Goal: Information Seeking & Learning: Find specific fact

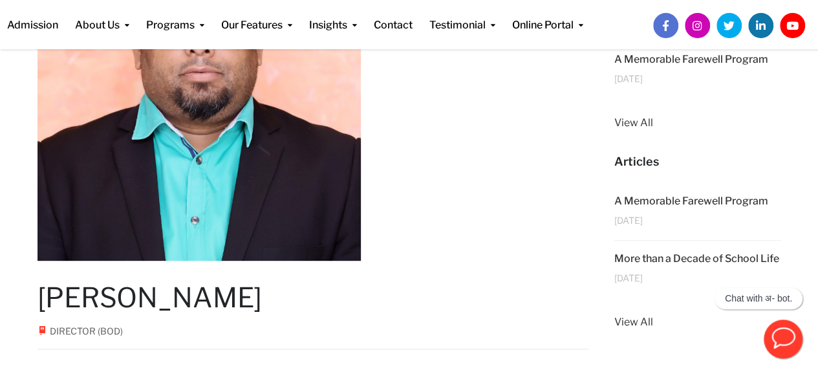
scroll to position [283, 0]
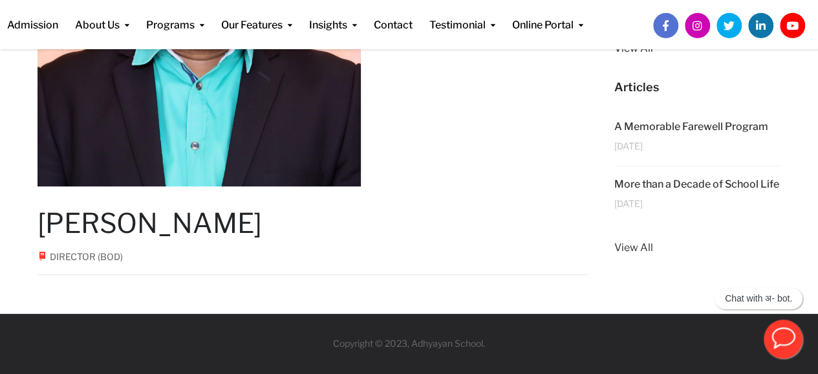
drag, startPoint x: 41, startPoint y: 217, endPoint x: 253, endPoint y: 206, distance: 212.3
click at [253, 207] on h1 "[PERSON_NAME]" at bounding box center [314, 223] width 552 height 32
copy h1 "[PERSON_NAME]"
click at [162, 254] on div "Director (BOD)" at bounding box center [314, 262] width 552 height 25
drag, startPoint x: 162, startPoint y: 254, endPoint x: 94, endPoint y: 257, distance: 67.9
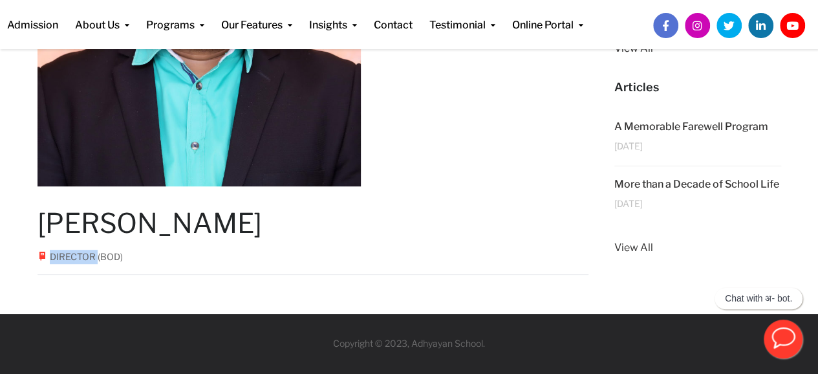
click at [94, 257] on div "Director (BOD)" at bounding box center [314, 262] width 552 height 25
click at [117, 252] on div "Director (BOD)" at bounding box center [80, 257] width 85 height 14
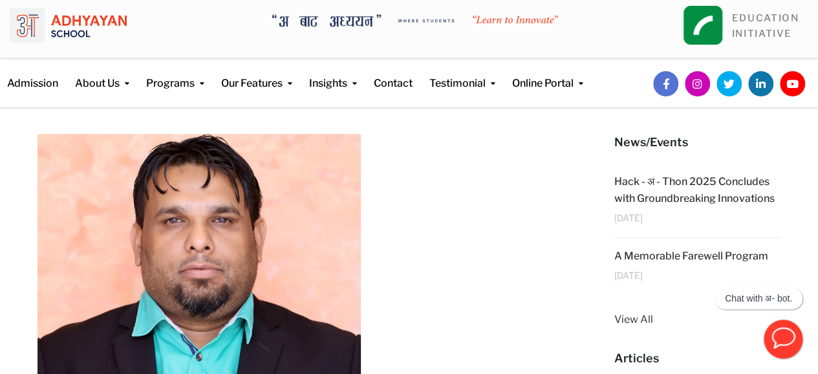
scroll to position [0, 0]
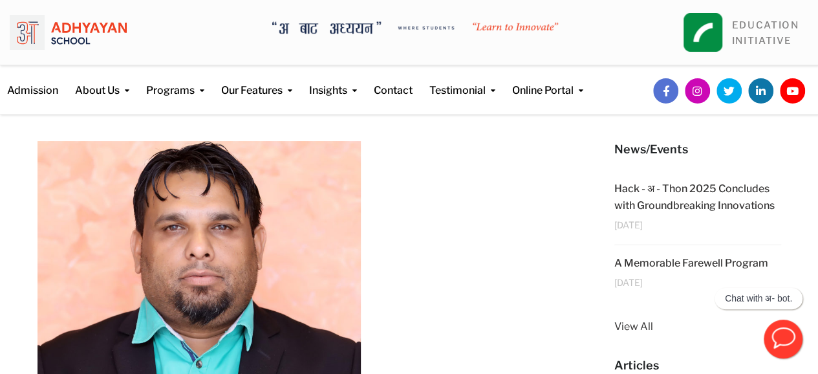
click at [75, 34] on img at bounding box center [68, 32] width 117 height 45
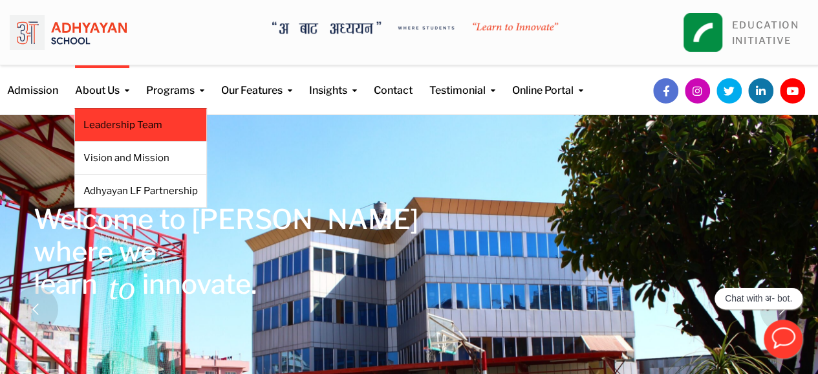
click at [118, 127] on link "Leadership Team" at bounding box center [140, 125] width 114 height 14
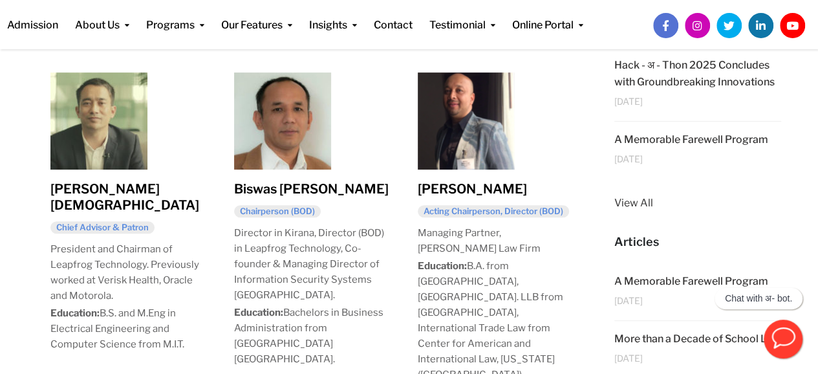
scroll to position [223, 0]
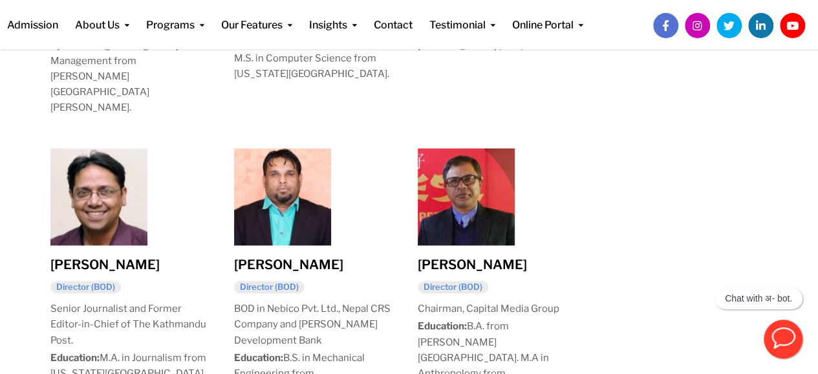
scroll to position [901, 0]
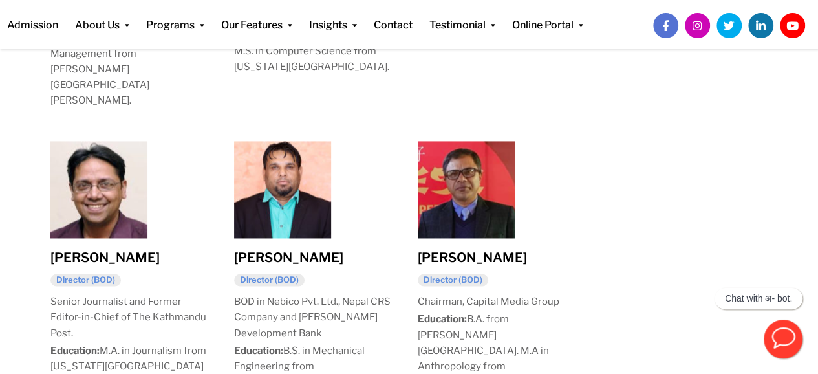
click at [226, 342] on div "[PERSON_NAME] Director (BOD) BOD in Nebico Pvt. Ltd., Nepal CRS Company and [PE…" at bounding box center [313, 294] width 184 height 327
click at [647, 219] on div "Leadership Team [PERSON_NAME] Chief Advisor & Patron President and Chairman of …" at bounding box center [409, 203] width 818 height 1719
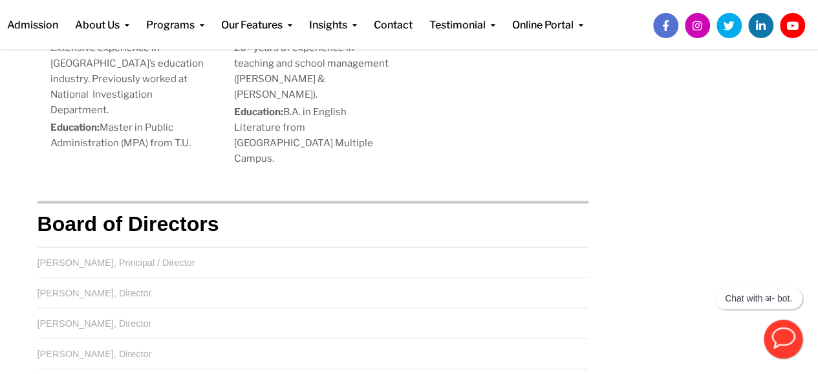
scroll to position [1505, 0]
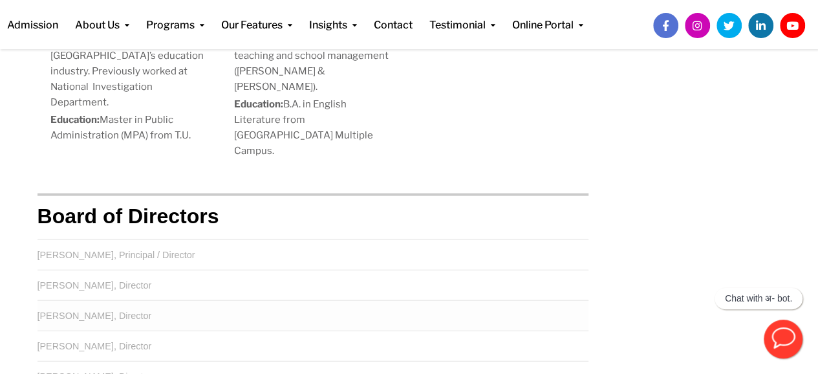
click at [91, 301] on td "[PERSON_NAME], Director" at bounding box center [314, 316] width 552 height 30
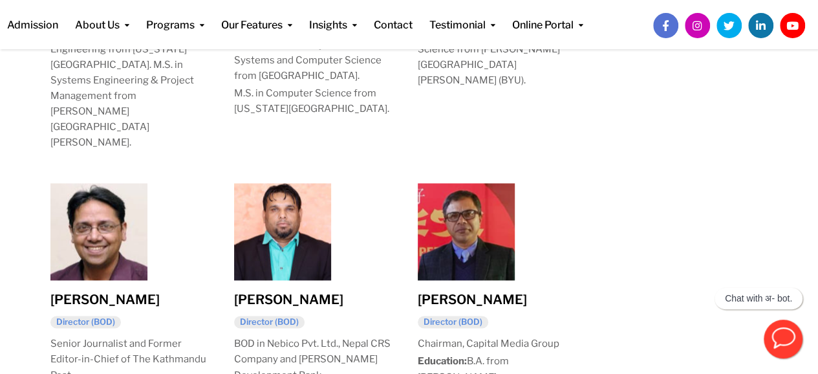
scroll to position [923, 0]
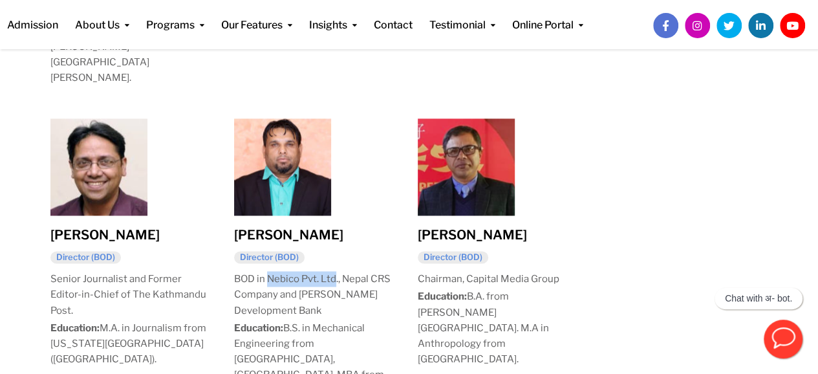
drag, startPoint x: 268, startPoint y: 214, endPoint x: 336, endPoint y: 214, distance: 68.5
click at [336, 271] on p "BOD in Nebico Pvt. Ltd., Nepal CRS Company and [PERSON_NAME] Development Bank" at bounding box center [313, 294] width 158 height 47
copy p "Nebico Pvt. Ltd"
click at [6, 239] on div "Leadership Team [PERSON_NAME] Chief Advisor & Patron President and Chairman of …" at bounding box center [409, 180] width 818 height 1719
drag, startPoint x: 344, startPoint y: 217, endPoint x: 274, endPoint y: 233, distance: 71.7
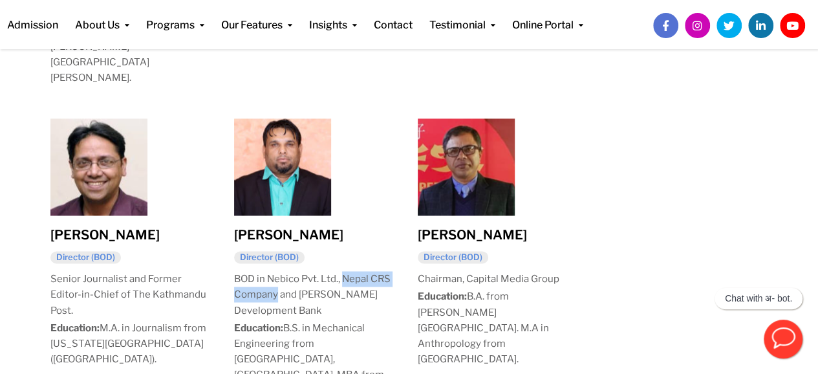
click at [274, 271] on p "BOD in Nebico Pvt. Ltd., Nepal CRS Company and [PERSON_NAME] Development Bank" at bounding box center [313, 294] width 158 height 47
copy p "Nepal CRS Company"
click at [297, 271] on p "BOD in Nebico Pvt. Ltd., Nepal CRS Company and [PERSON_NAME] Development Bank" at bounding box center [313, 294] width 158 height 47
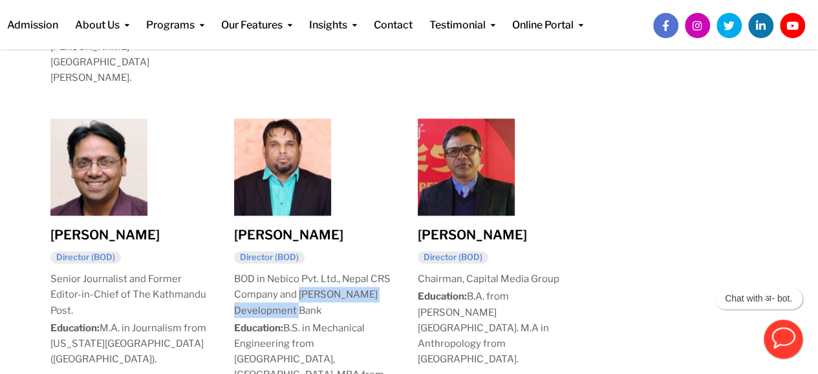
drag, startPoint x: 301, startPoint y: 230, endPoint x: 338, endPoint y: 244, distance: 39.3
click at [338, 271] on p "BOD in Nebico Pvt. Ltd., Nepal CRS Company and [PERSON_NAME] Development Bank" at bounding box center [313, 294] width 158 height 47
copy p "[PERSON_NAME] Development Bank"
